Goal: Task Accomplishment & Management: Complete application form

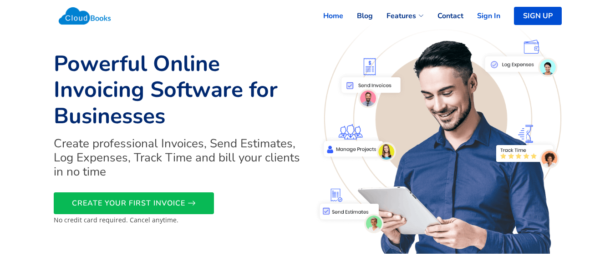
click at [495, 16] on link "Sign In" at bounding box center [481, 16] width 37 height 20
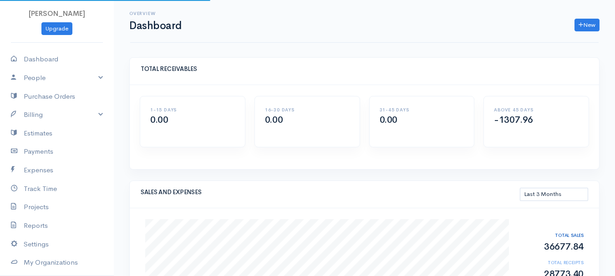
select select "90"
click at [39, 113] on link "Billing" at bounding box center [57, 115] width 114 height 19
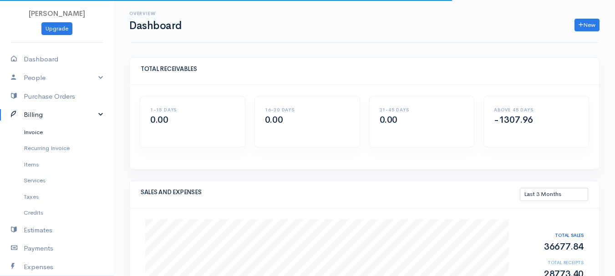
click at [37, 133] on link "Invoice" at bounding box center [57, 132] width 114 height 16
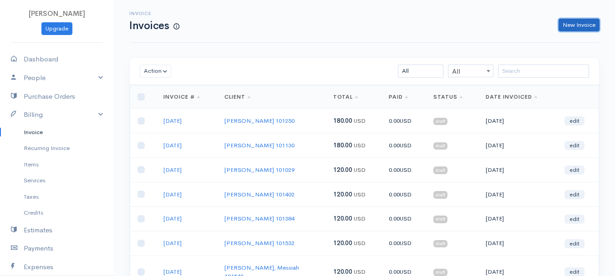
click at [574, 23] on link "New Invoice" at bounding box center [578, 25] width 41 height 13
select select "[GEOGRAPHIC_DATA]"
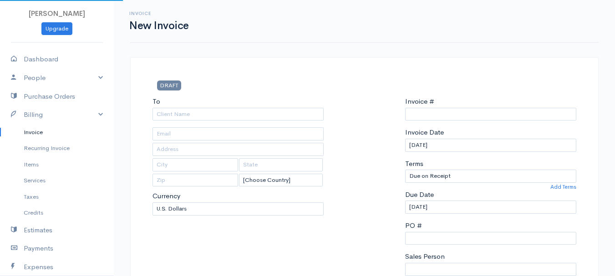
type input "0011212024"
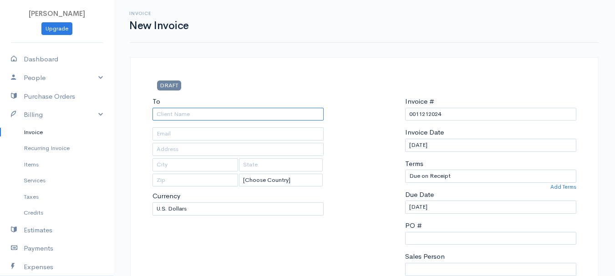
click at [172, 115] on input "To" at bounding box center [237, 114] width 171 height 13
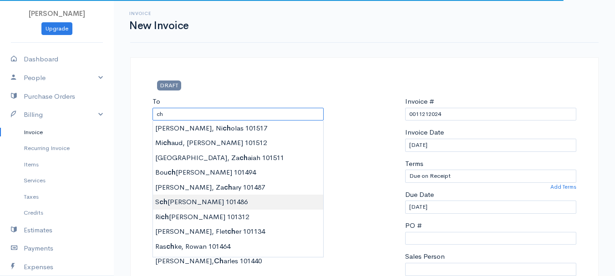
type input "[PERSON_NAME] 101486"
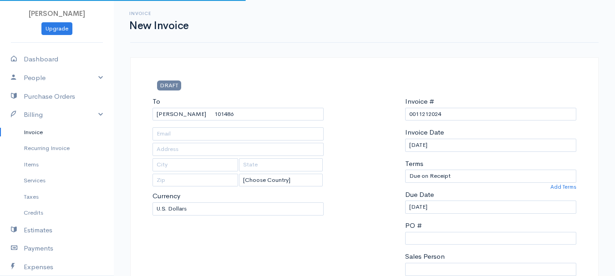
type input "[STREET_ADDRESS]"
type input "[PERSON_NAME]"
type input "[US_STATE]"
type input "04412"
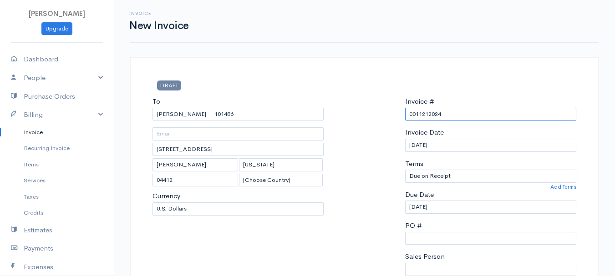
click at [430, 112] on input "0011212024" at bounding box center [490, 114] width 171 height 13
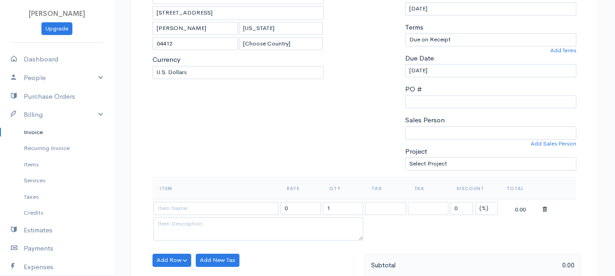
scroll to position [182, 0]
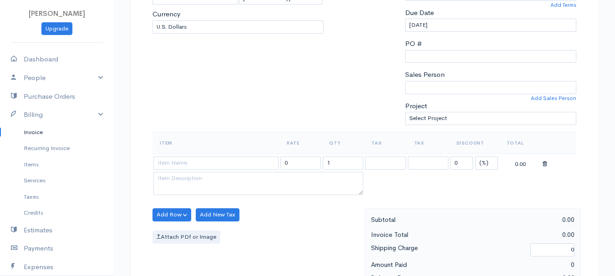
type input "[DATE]"
click at [482, 160] on select "(%) Flat" at bounding box center [486, 163] width 23 height 13
select select "2"
click at [475, 157] on select "(%) Flat" at bounding box center [486, 163] width 23 height 13
click at [332, 162] on input "1" at bounding box center [343, 163] width 40 height 13
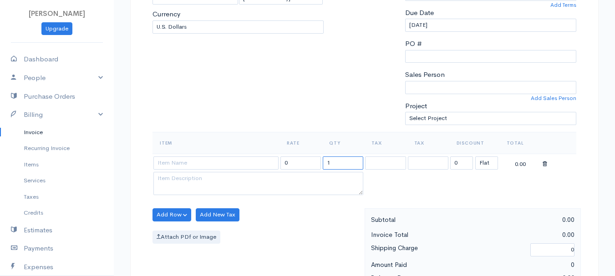
click at [332, 162] on input "1" at bounding box center [343, 163] width 40 height 13
click at [336, 167] on input "2" at bounding box center [343, 163] width 40 height 13
type input "3"
click at [239, 166] on input at bounding box center [215, 163] width 125 height 13
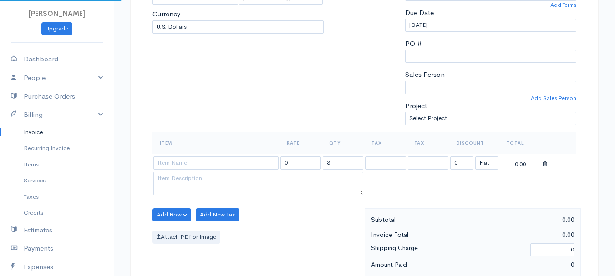
type input "97530"
type input "60.00"
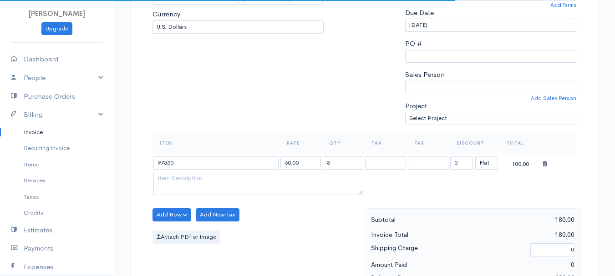
click at [251, 179] on body "[PERSON_NAME] Upgrade Dashboard People Clients Vendors Staff Users Purchase Ord…" at bounding box center [307, 211] width 615 height 787
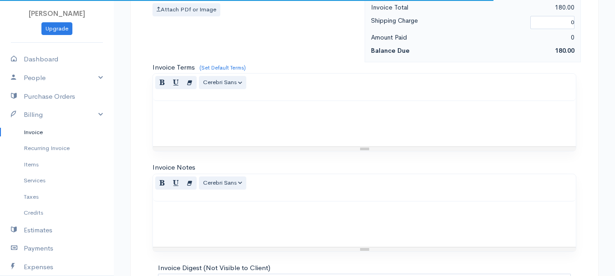
scroll to position [510, 0]
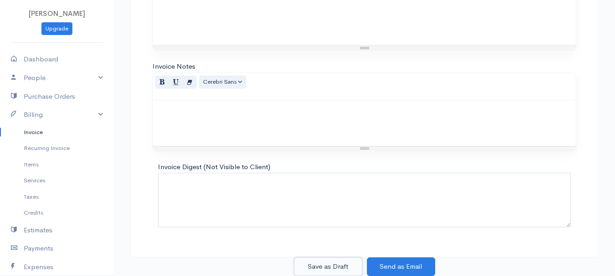
click at [331, 267] on button "Save as Draft" at bounding box center [328, 266] width 68 height 19
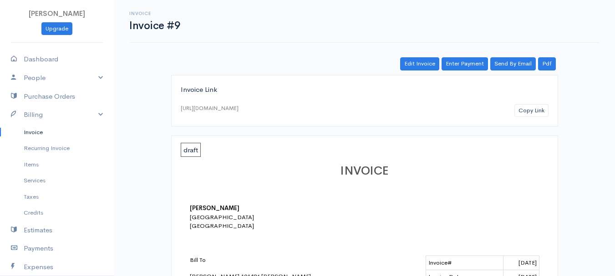
click at [40, 130] on link "Invoice" at bounding box center [57, 132] width 114 height 16
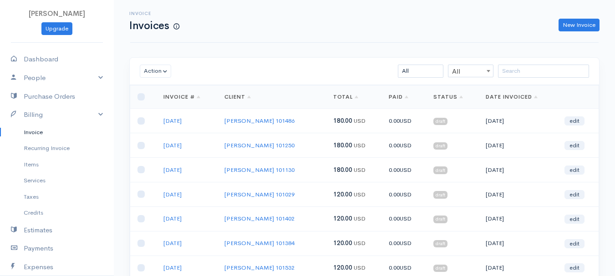
click at [318, 53] on div "Invoice Invoices New Invoice Action Archive Delete Download PDF Send [PERSON_NA…" at bounding box center [364, 223] width 501 height 446
